Goal: Transaction & Acquisition: Purchase product/service

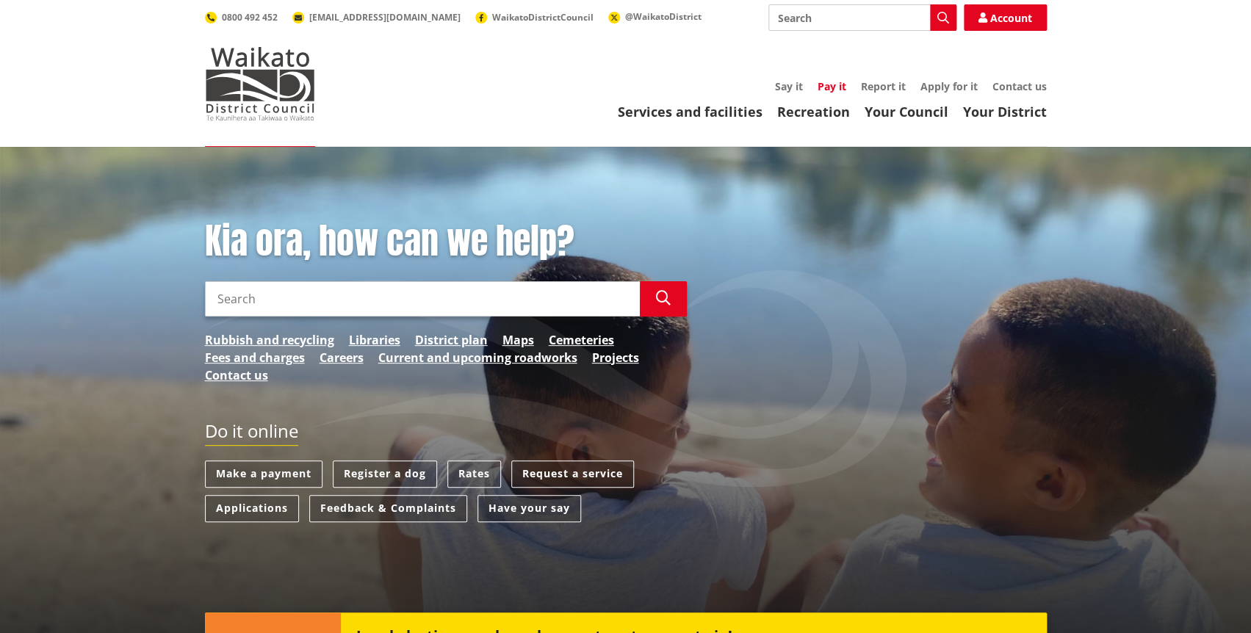
click at [832, 85] on link "Pay it" at bounding box center [831, 86] width 29 height 14
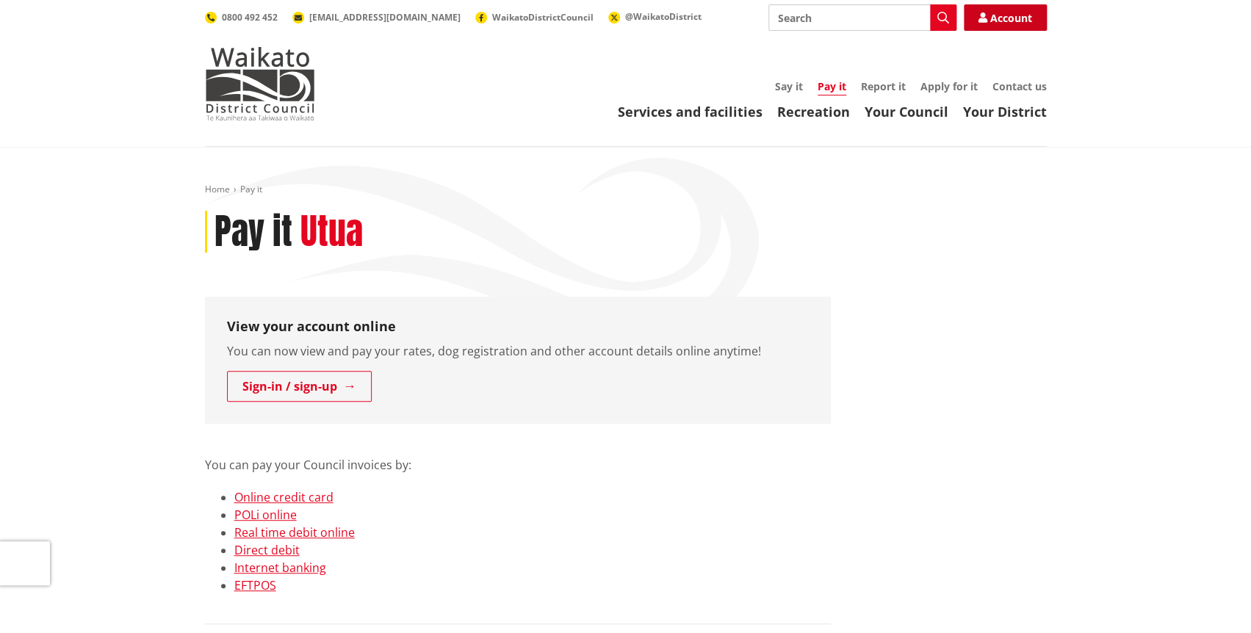
click at [1007, 23] on link "Account" at bounding box center [1005, 17] width 83 height 26
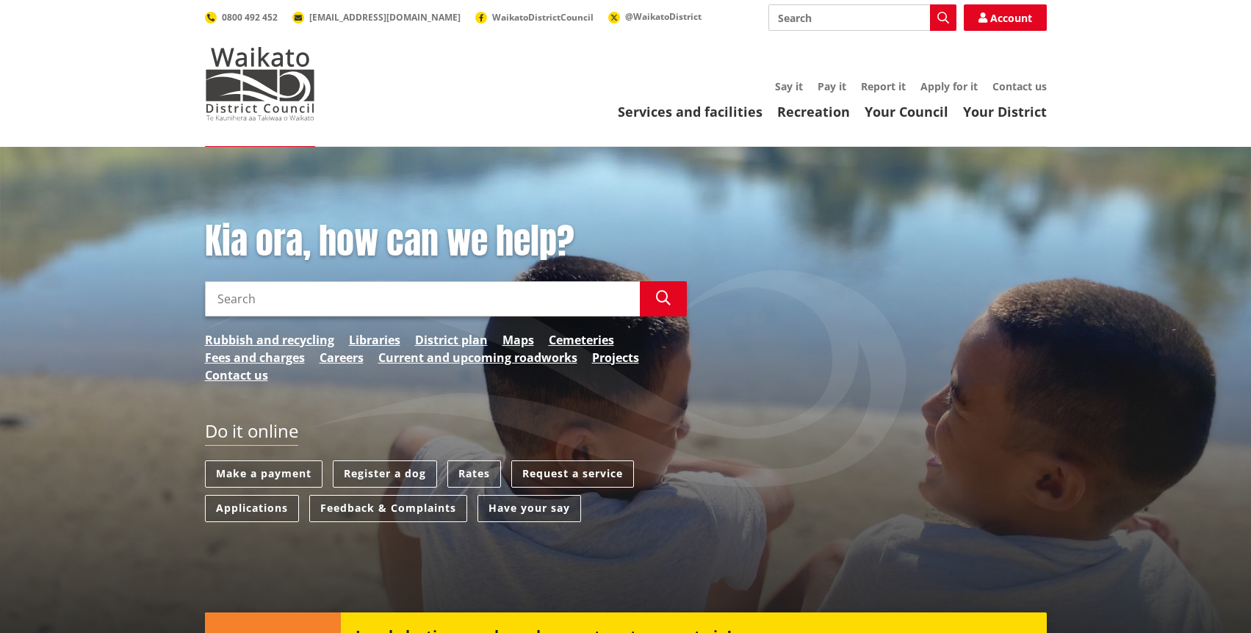
scroll to position [19, 0]
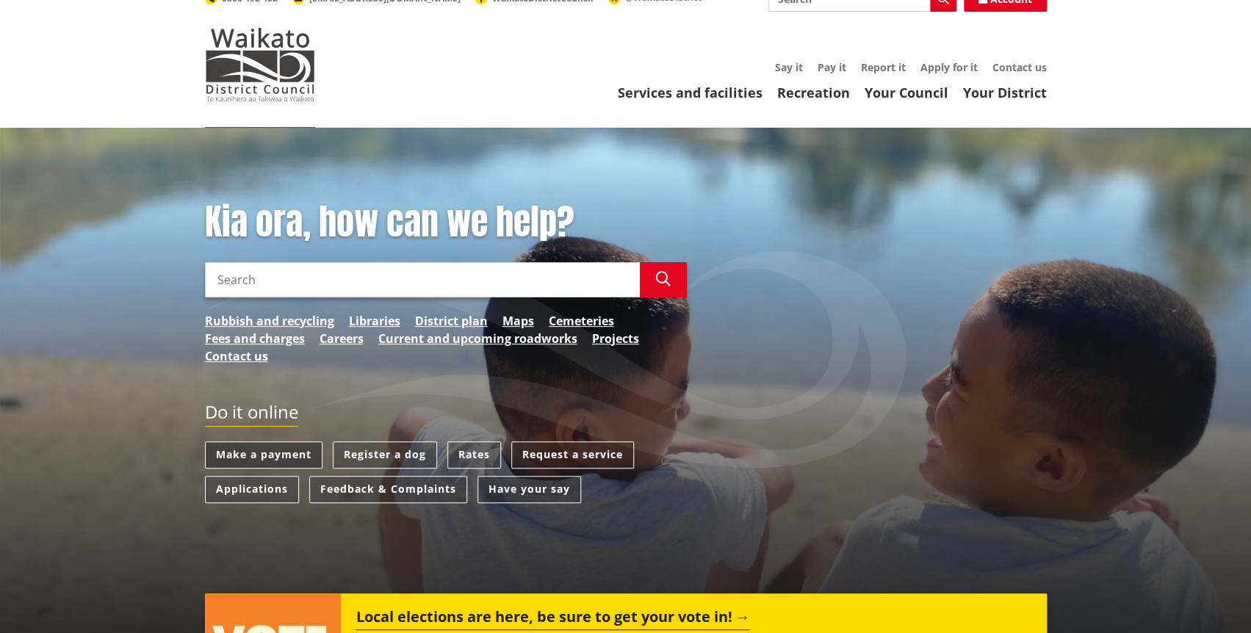
click at [282, 451] on link "Make a payment" at bounding box center [264, 454] width 118 height 27
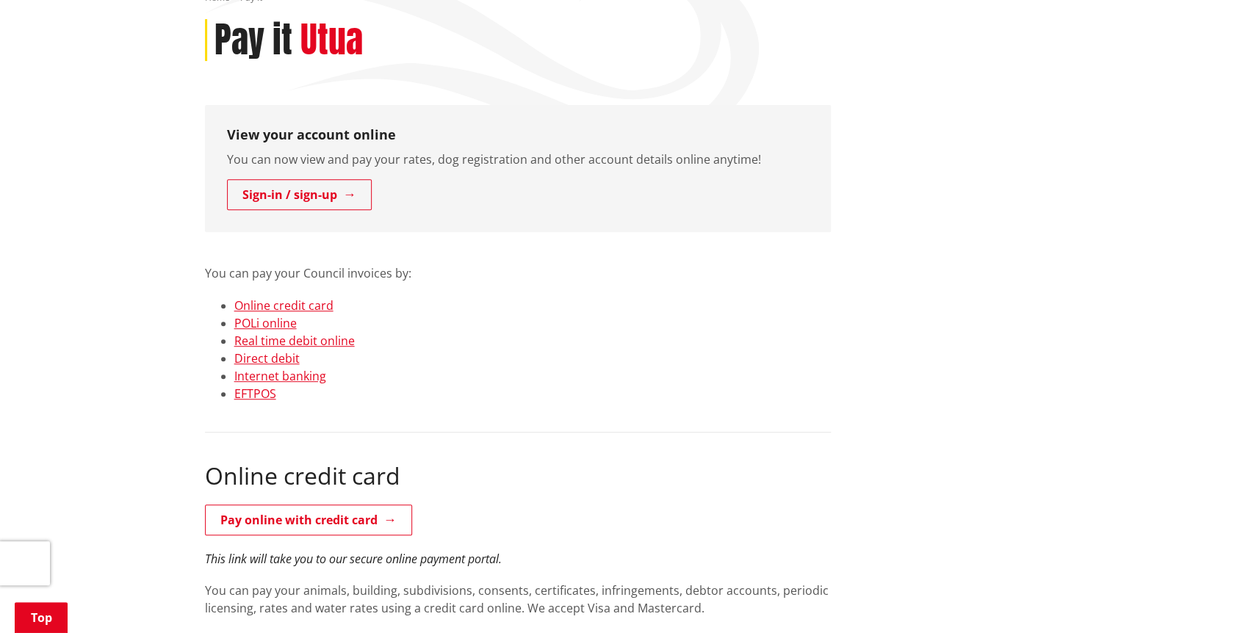
scroll to position [194, 0]
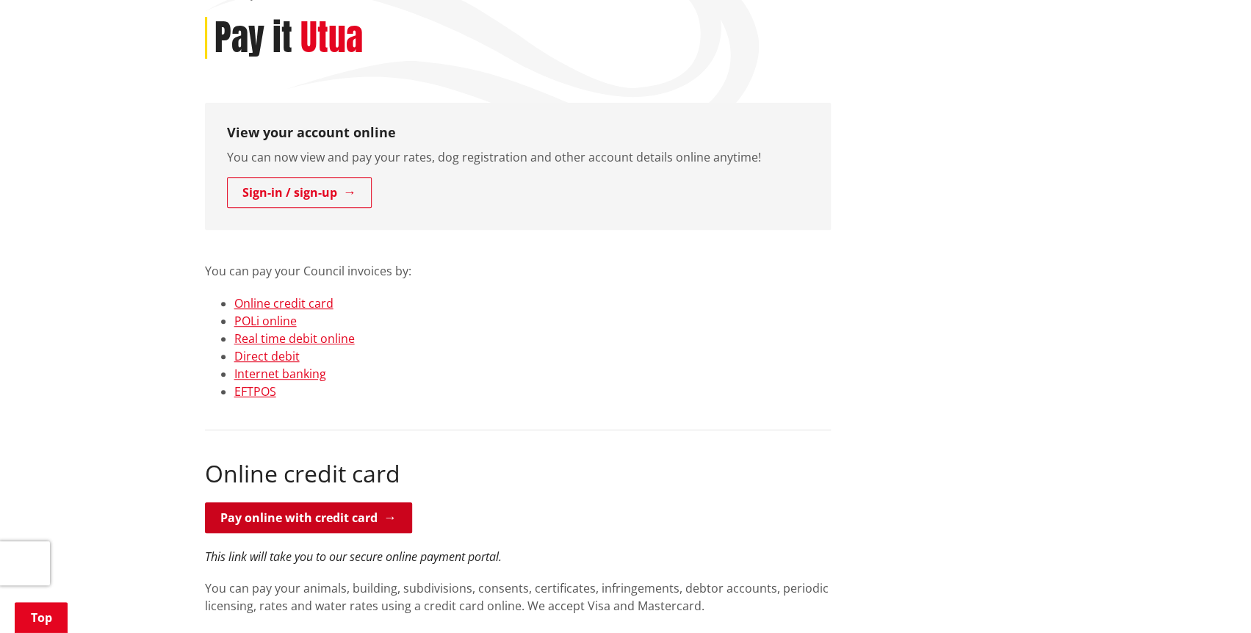
click at [285, 516] on link "Pay online with credit card" at bounding box center [308, 517] width 207 height 31
